Goal: Transaction & Acquisition: Subscribe to service/newsletter

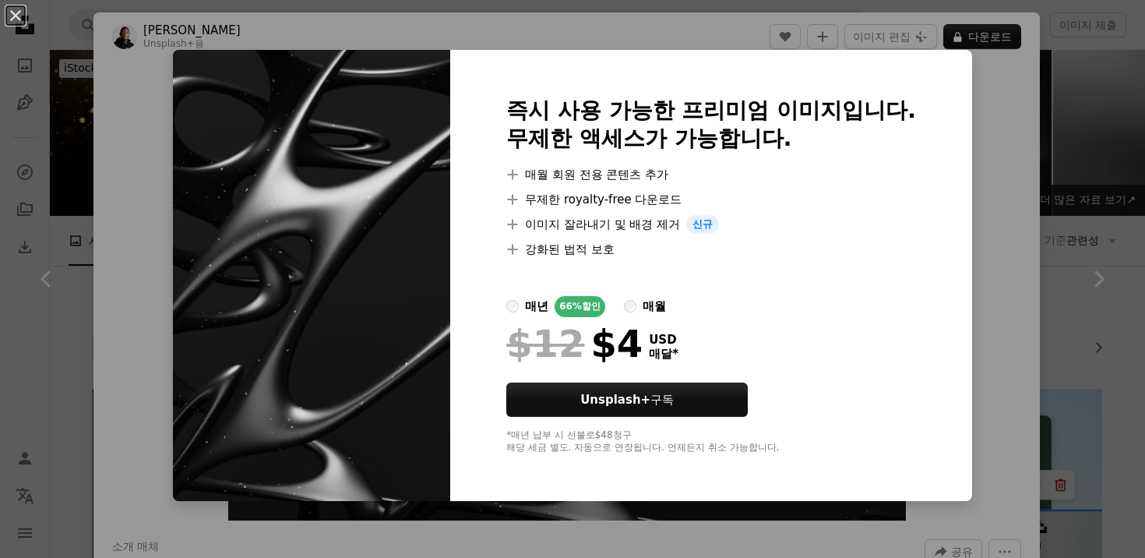
scroll to position [3136, 0]
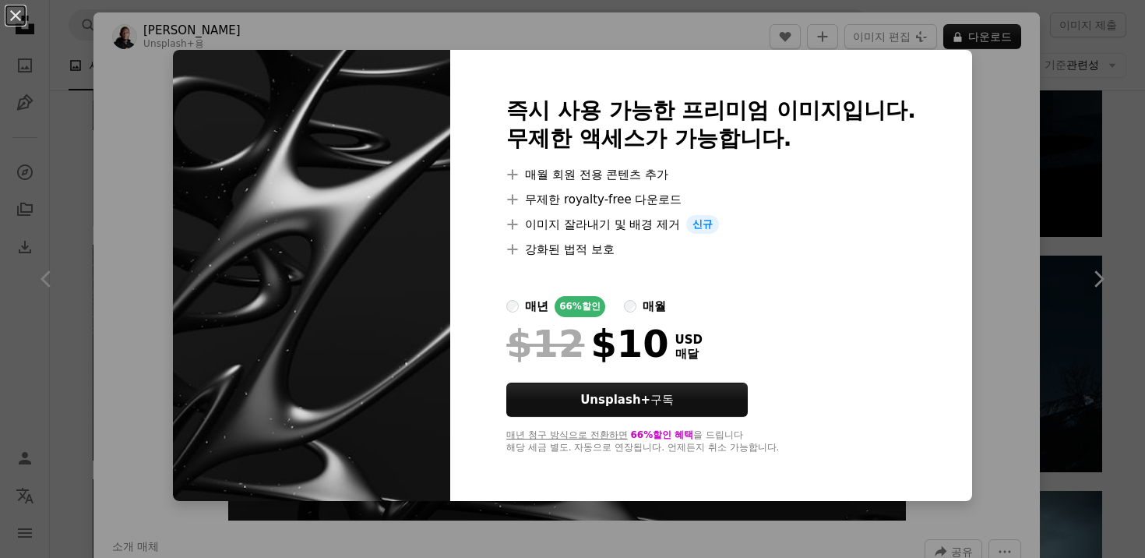
click at [547, 308] on label "매년 66% 할인" at bounding box center [555, 306] width 99 height 21
click at [666, 313] on div "매월" at bounding box center [654, 306] width 23 height 19
click at [544, 301] on label "매년 66% 할인" at bounding box center [555, 306] width 99 height 21
click at [660, 305] on label "매월" at bounding box center [645, 306] width 42 height 21
click at [545, 308] on label "매년 66% 할인" at bounding box center [555, 306] width 99 height 21
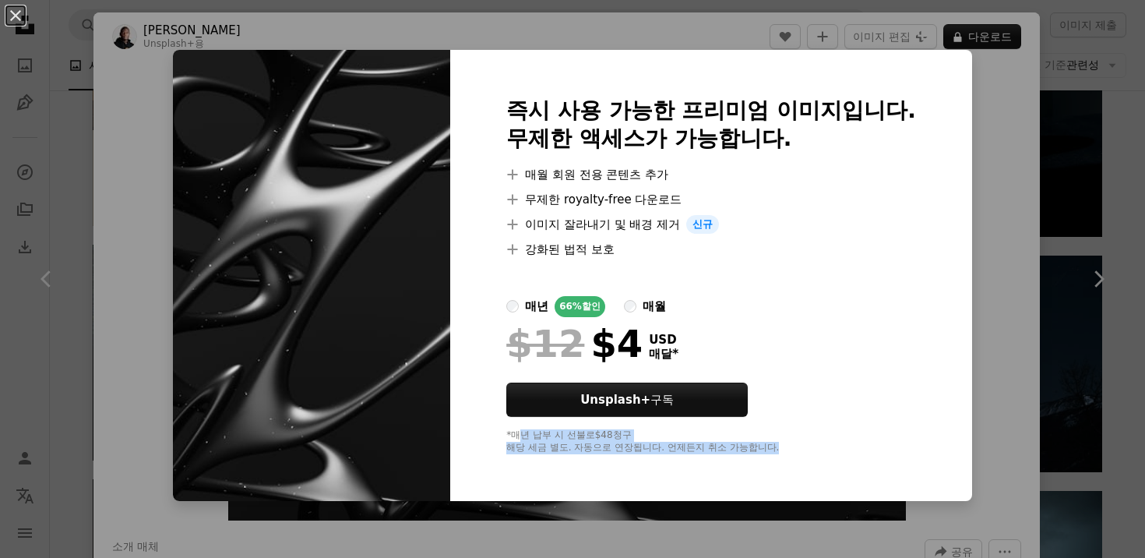
drag, startPoint x: 544, startPoint y: 435, endPoint x: 751, endPoint y: 459, distance: 207.8
click at [751, 459] on div "즉시 사용 가능한 프리미엄 이미지입니다. 무제한 액세스가 가능합니다. A plus sign 매월 회원 전용 콘텐츠 추가 A plus sign …" at bounding box center [711, 275] width 522 height 451
click at [643, 443] on div "*매년 납부 시 선불로 $48 청구 해당 세금 별도. 자동으로 연장됩니다. 언제든지 취소 가능합니다." at bounding box center [711, 441] width 410 height 25
click at [664, 306] on label "매월" at bounding box center [645, 306] width 42 height 21
click at [653, 317] on div at bounding box center [711, 320] width 410 height 6
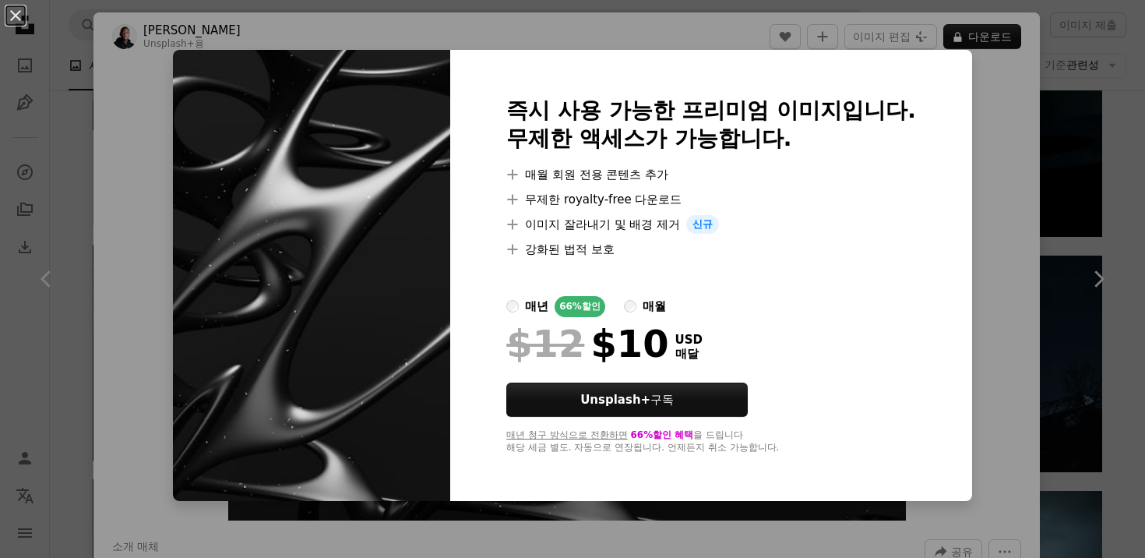
click at [550, 319] on div at bounding box center [711, 320] width 410 height 6
click at [548, 312] on label "매년 66% 할인" at bounding box center [555, 306] width 99 height 21
drag, startPoint x: 614, startPoint y: 432, endPoint x: 632, endPoint y: 434, distance: 18.0
click at [632, 434] on div "*매년 납부 시 선불로 $48 청구 해당 세금 별도. 자동으로 연장됩니다. 언제든지 취소 가능합니다." at bounding box center [711, 441] width 410 height 25
click at [623, 433] on div "*매년 납부 시 선불로 $48 청구 해당 세금 별도. 자동으로 연장됩니다. 언제든지 취소 가능합니다." at bounding box center [711, 441] width 410 height 25
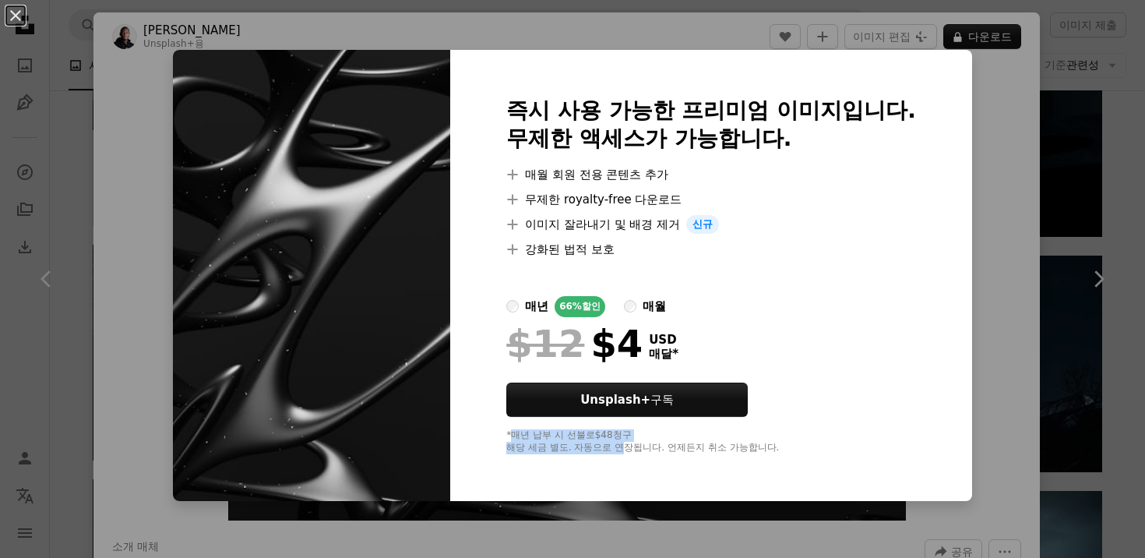
drag, startPoint x: 538, startPoint y: 432, endPoint x: 632, endPoint y: 452, distance: 95.5
click at [632, 452] on div "*매년 납부 시 선불로 $48 청구 해당 세금 별도. 자동으로 연장됩니다. 언제든지 취소 가능합니다." at bounding box center [711, 441] width 410 height 25
click at [587, 438] on div "*매년 납부 시 선불로 $48 청구 해당 세금 별도. 자동으로 연장됩니다. 언제든지 취소 가능합니다." at bounding box center [711, 441] width 410 height 25
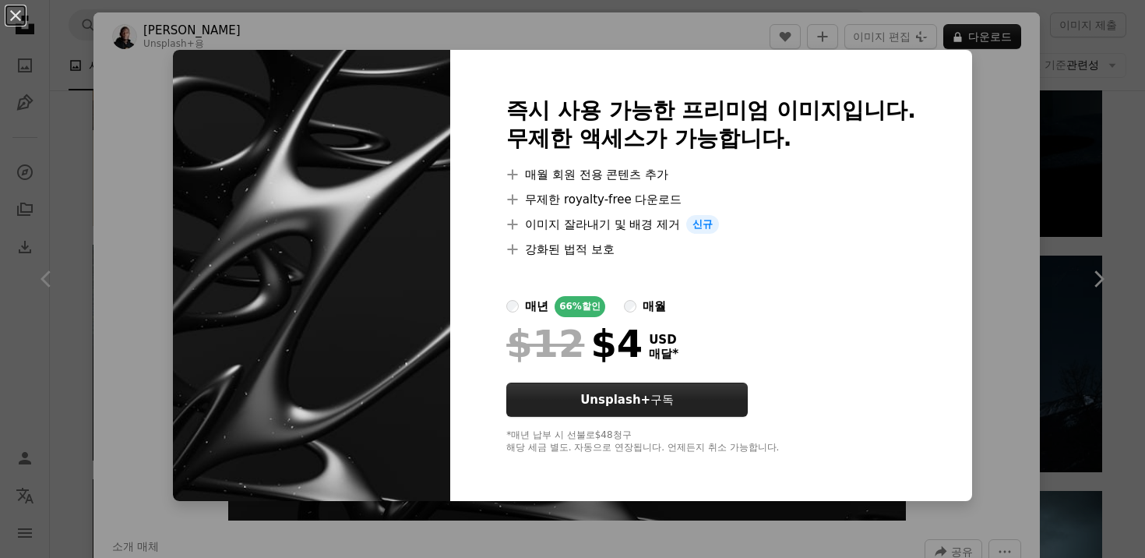
click at [650, 396] on strong "Unsplash+" at bounding box center [615, 400] width 70 height 14
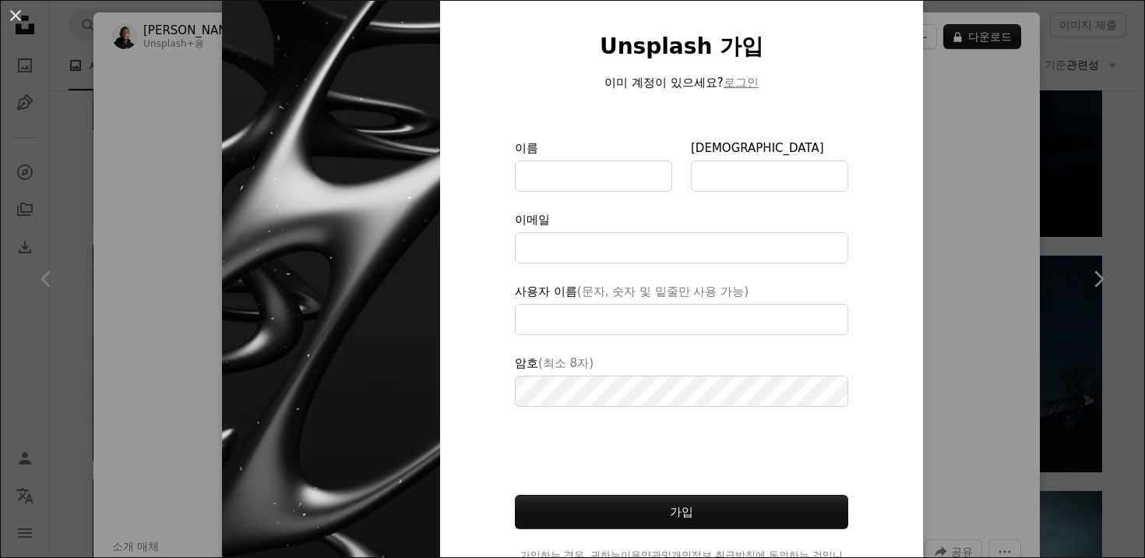
scroll to position [97, 0]
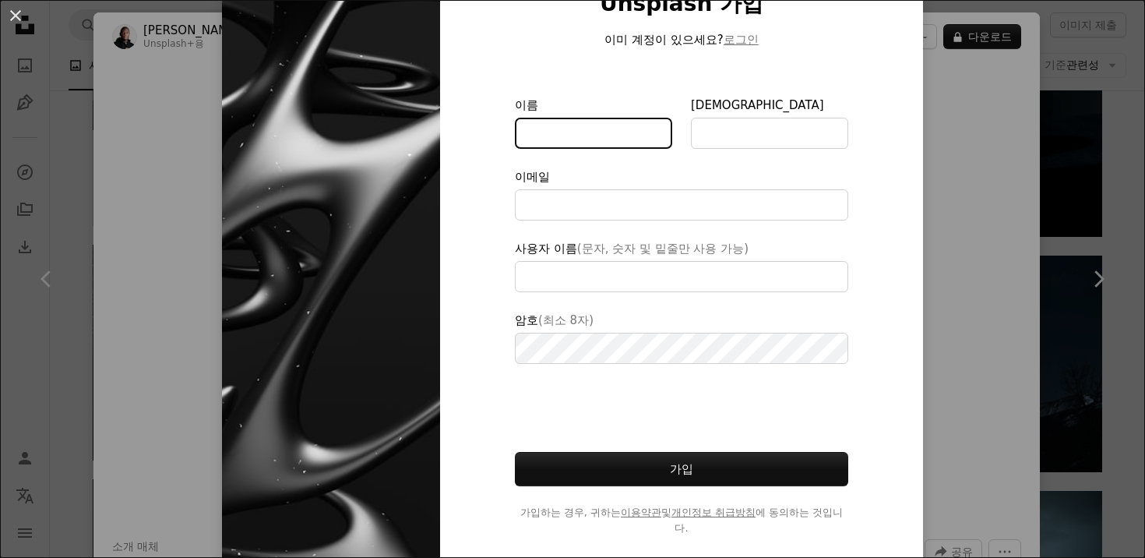
click at [627, 146] on input "이름" at bounding box center [593, 133] width 157 height 31
type input "**********"
click at [620, 154] on form "이름 *** 성 이메일 사용자 이름 (문자, 숫자 및 밑줄만 사용 가능) 암호 (최소 8자) 가입 가입하는 경우, 귀하는 이용약관 및 개인정보…" at bounding box center [681, 316] width 333 height 440
click at [629, 146] on input "***" at bounding box center [593, 133] width 157 height 31
type input "**"
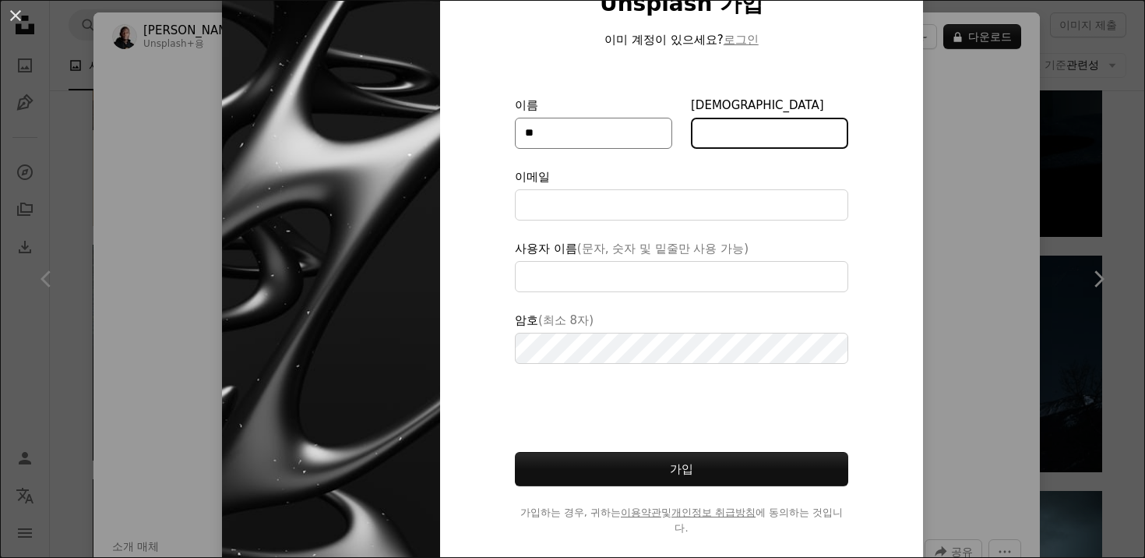
type input "*"
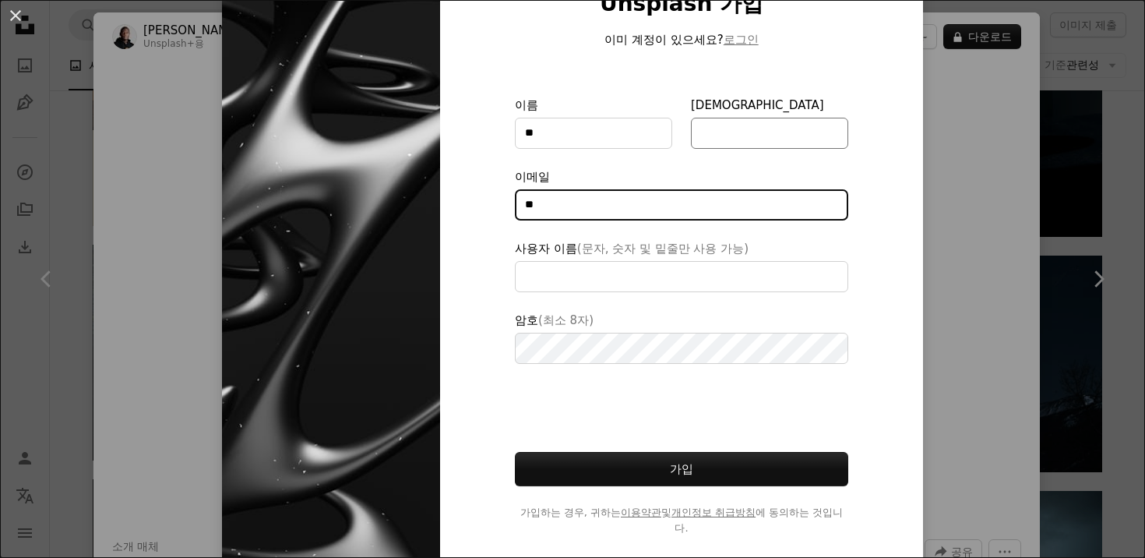
type input "**"
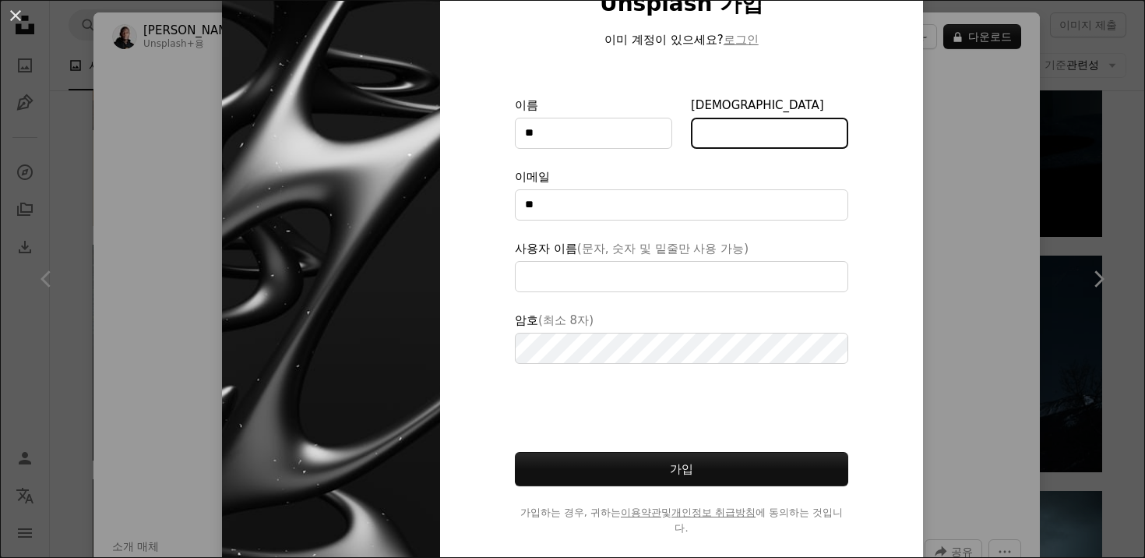
click at [793, 127] on input "[DEMOGRAPHIC_DATA]" at bounding box center [769, 133] width 157 height 31
type input "*"
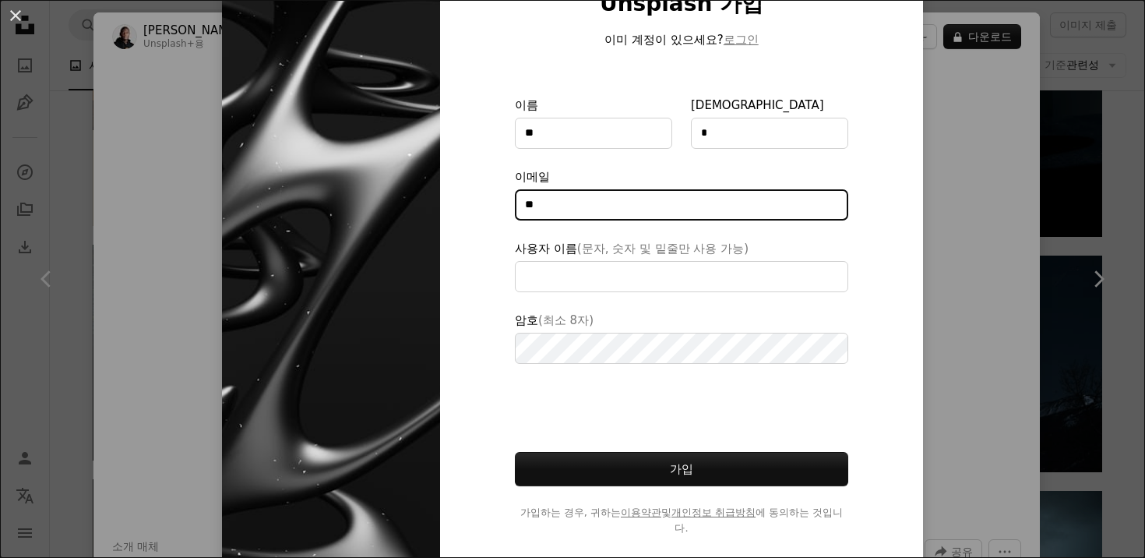
click at [695, 196] on input "**" at bounding box center [681, 204] width 333 height 31
type input "**********"
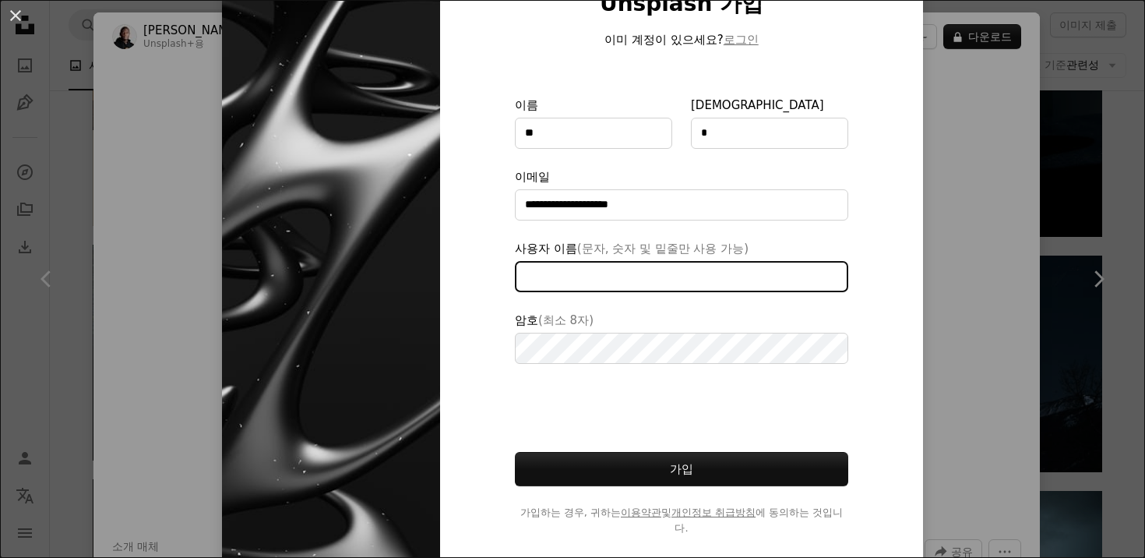
click at [610, 272] on input "사용자 이름 (문자, 숫자 및 밑줄만 사용 가능)" at bounding box center [681, 276] width 333 height 31
type input "*"
type input "***"
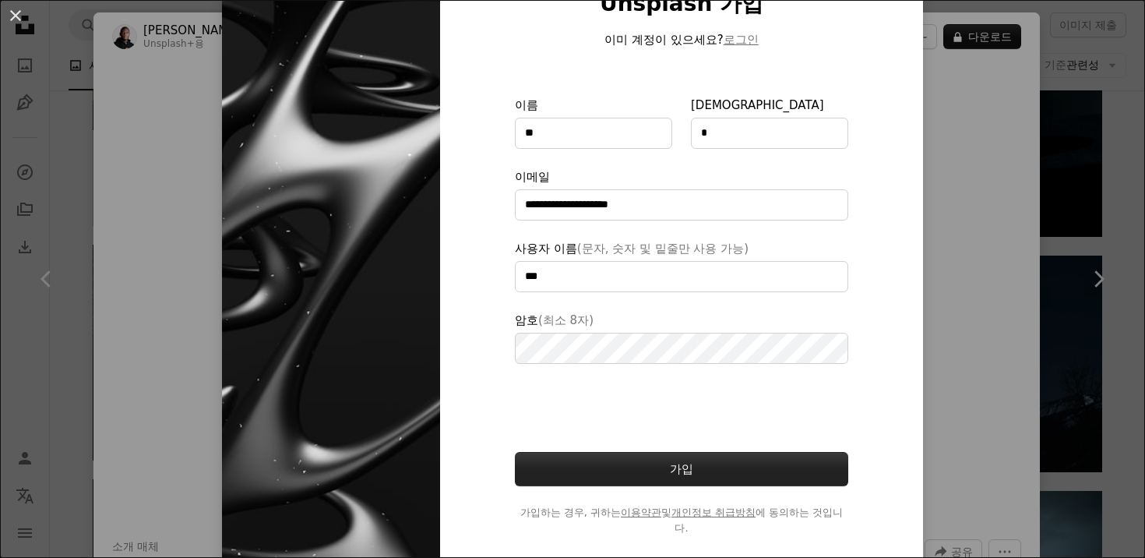
click at [625, 481] on button "가입" at bounding box center [681, 469] width 333 height 34
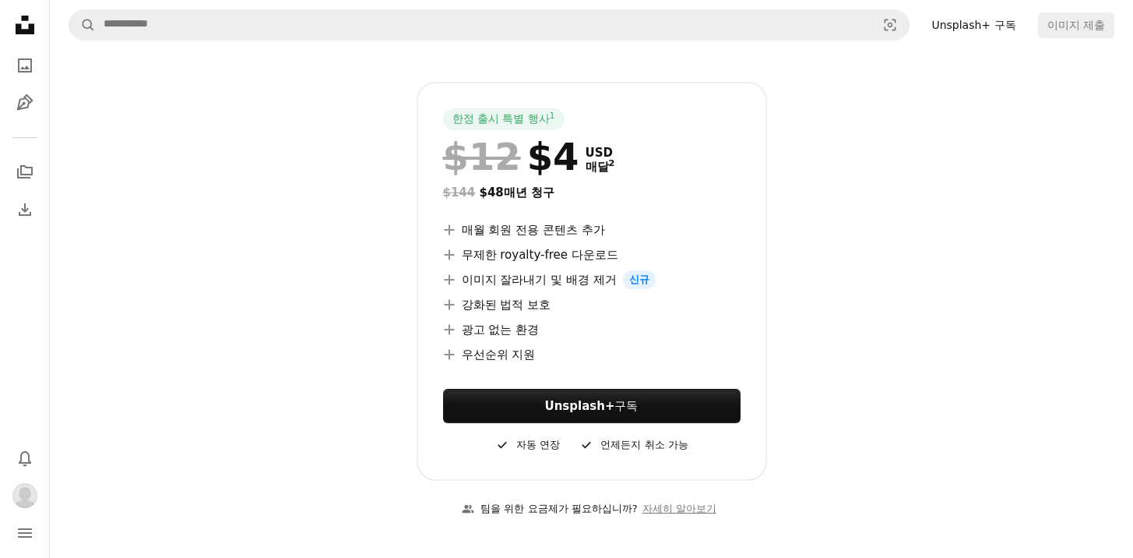
scroll to position [336, 0]
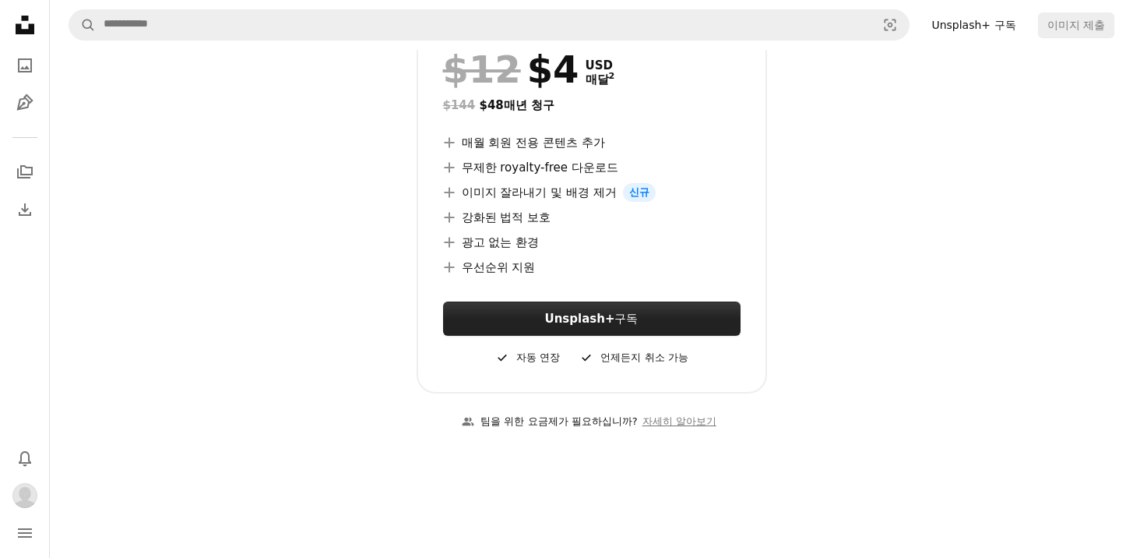
click at [602, 312] on strong "Unsplash+" at bounding box center [580, 319] width 70 height 14
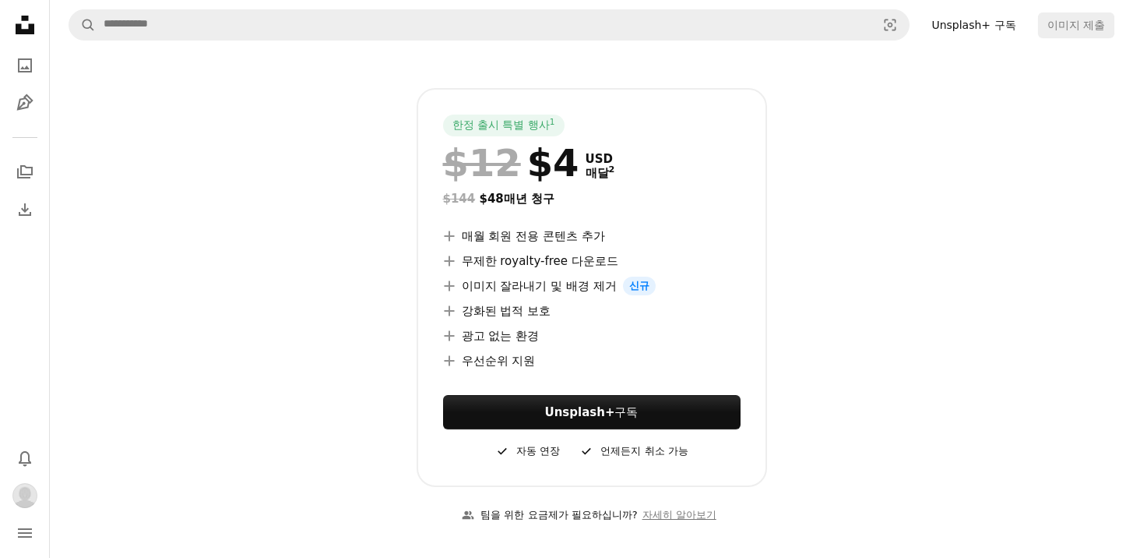
scroll to position [54, 0]
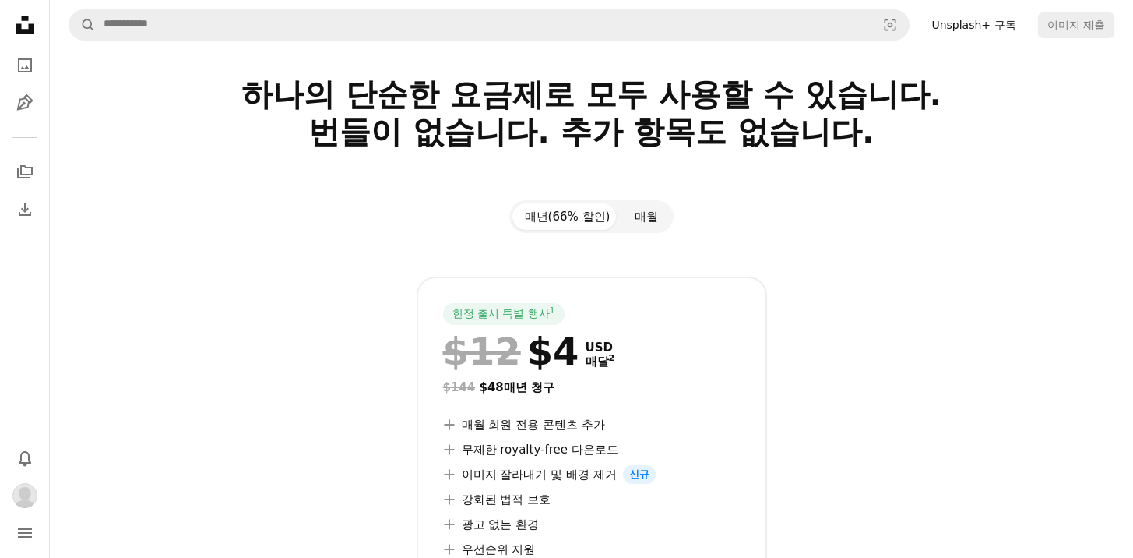
click at [636, 205] on button "매월" at bounding box center [646, 216] width 48 height 26
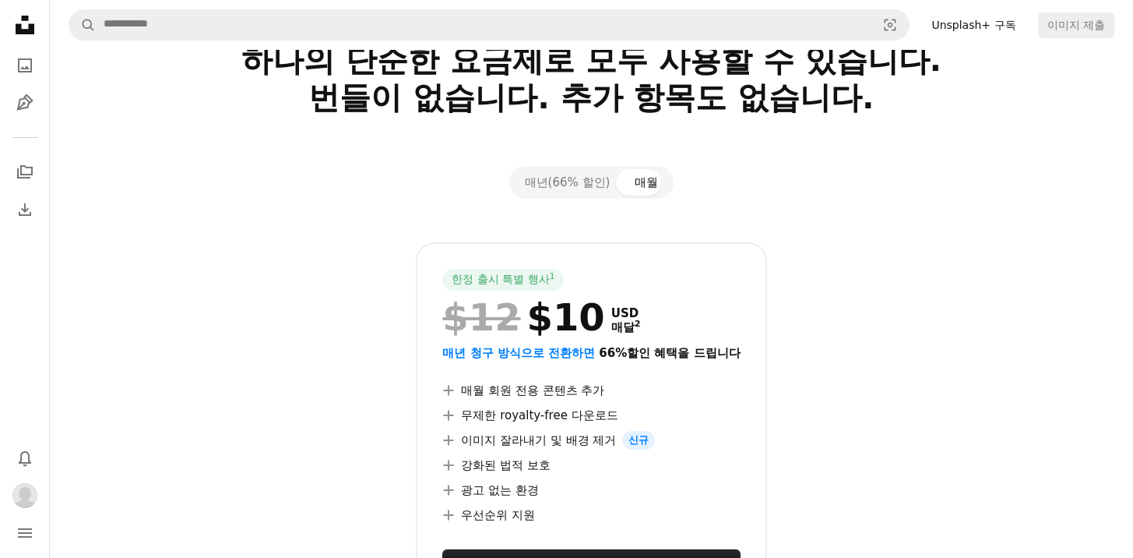
scroll to position [284, 0]
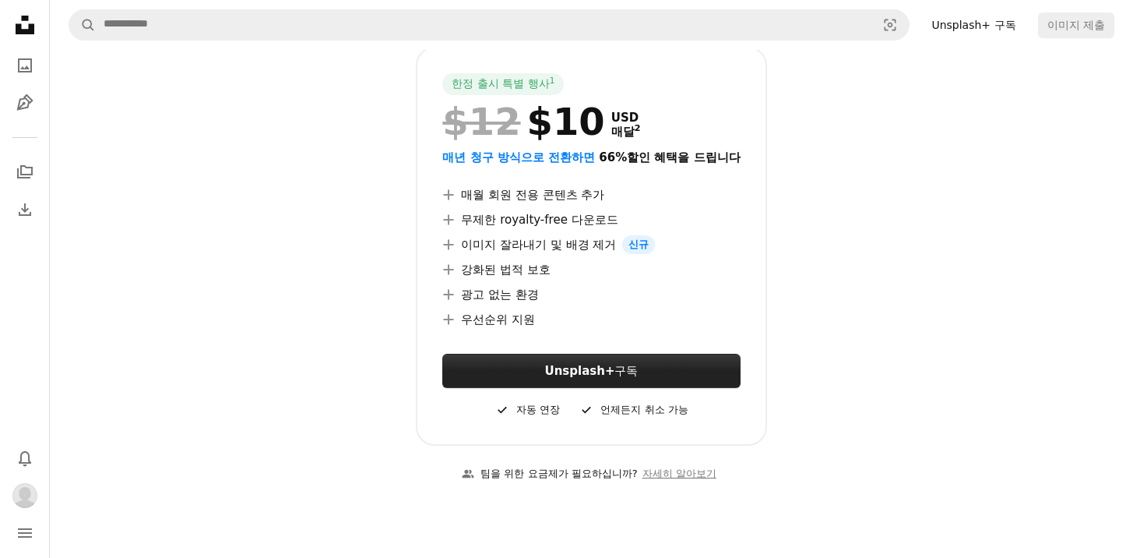
click at [603, 370] on strong "Unsplash+" at bounding box center [580, 371] width 70 height 14
